Goal: Use online tool/utility: Utilize a website feature to perform a specific function

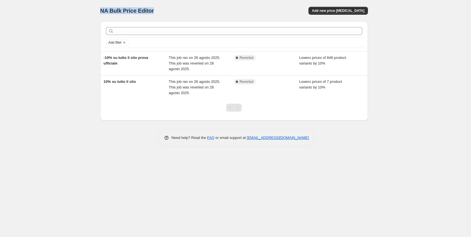
drag, startPoint x: 99, startPoint y: 12, endPoint x: 130, endPoint y: 14, distance: 31.6
click at [148, 10] on div "NA Bulk Price Editor. This page is ready NA Bulk Price Editor Add new price [ME…" at bounding box center [233, 77] width 281 height 155
drag, startPoint x: 154, startPoint y: 11, endPoint x: 101, endPoint y: 13, distance: 53.8
click at [101, 13] on div "NA Bulk Price Editor" at bounding box center [164, 11] width 129 height 8
click at [341, 12] on span "Add new price [MEDICAL_DATA]" at bounding box center [338, 10] width 52 height 5
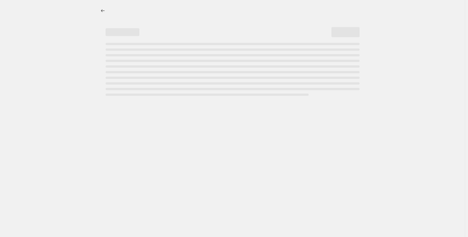
select select "percentage"
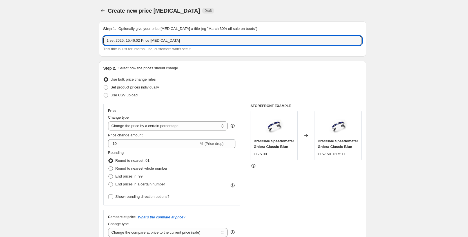
drag, startPoint x: 177, startPoint y: 41, endPoint x: 75, endPoint y: 48, distance: 101.9
type input "1"
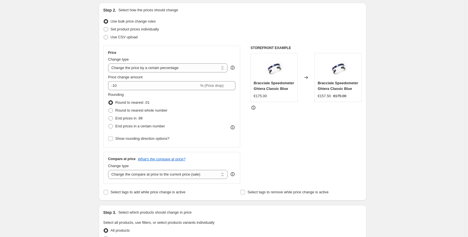
scroll to position [84, 0]
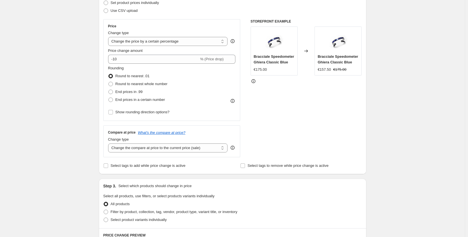
type input "sconto 10% tutto il sito"
drag, startPoint x: 320, startPoint y: 70, endPoint x: 349, endPoint y: 66, distance: 29.2
click at [349, 66] on div "Bracciale Speedometer Ghiera Classic Blue €157.50 €175.00" at bounding box center [338, 63] width 41 height 19
click at [328, 76] on div "STOREFRONT EXAMPLE Bracciale Speedometer Ghiera Classic Blue €175.00 Changed to…" at bounding box center [306, 88] width 111 height 138
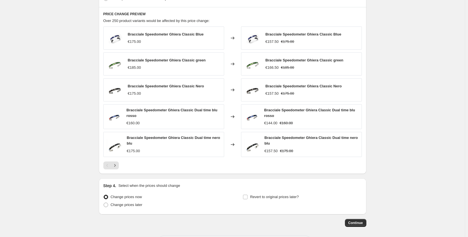
scroll to position [330, 0]
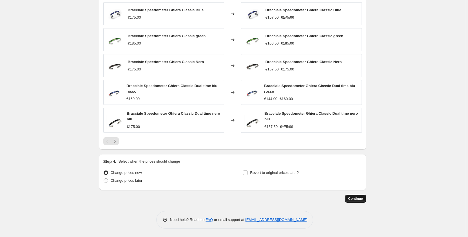
click at [357, 199] on span "Continue" at bounding box center [355, 198] width 15 height 5
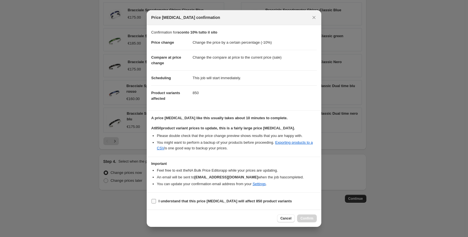
click at [155, 200] on input "I understand that this price [MEDICAL_DATA] will affect 850 product variants" at bounding box center [153, 201] width 5 height 5
checkbox input "true"
click at [307, 218] on span "Confirm" at bounding box center [306, 218] width 13 height 5
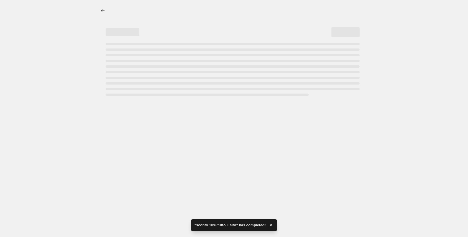
select select "percentage"
